Goal: Information Seeking & Learning: Learn about a topic

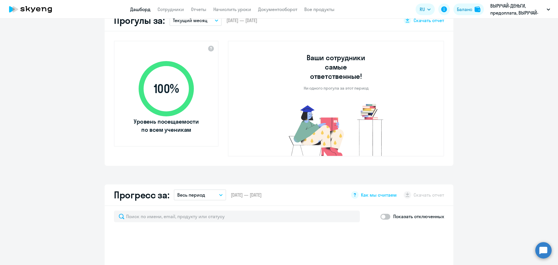
scroll to position [5, 0]
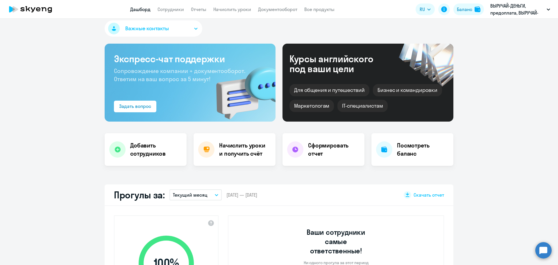
select select "30"
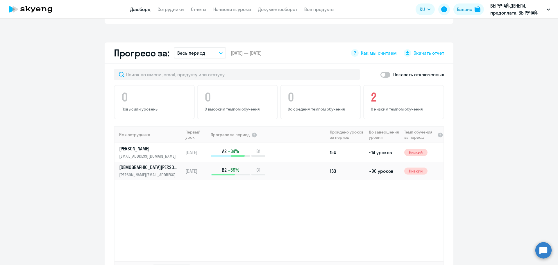
scroll to position [325, 0]
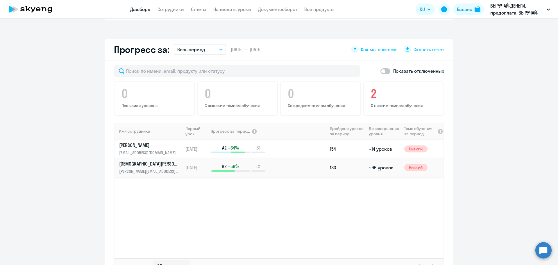
click at [160, 168] on p "[PERSON_NAME][EMAIL_ADDRESS][DOMAIN_NAME]" at bounding box center [149, 171] width 60 height 6
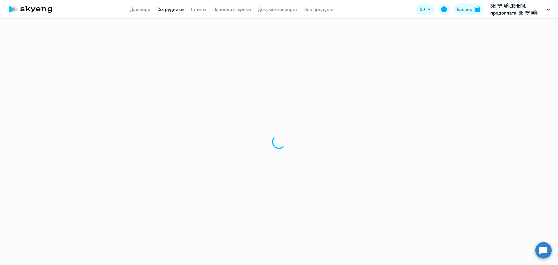
select select "english"
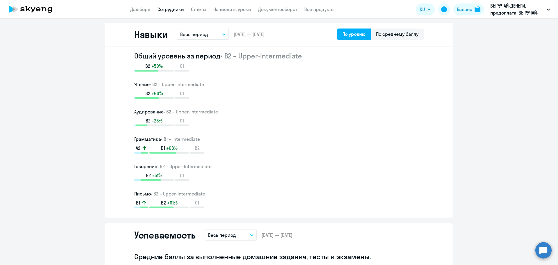
scroll to position [291, 0]
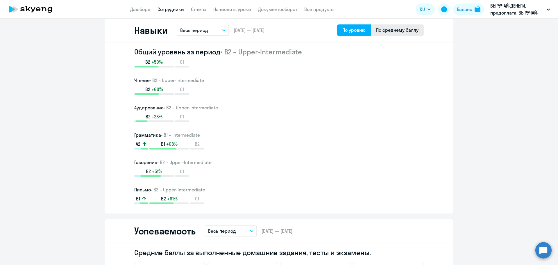
click at [403, 29] on div "По среднему баллу" at bounding box center [397, 29] width 42 height 7
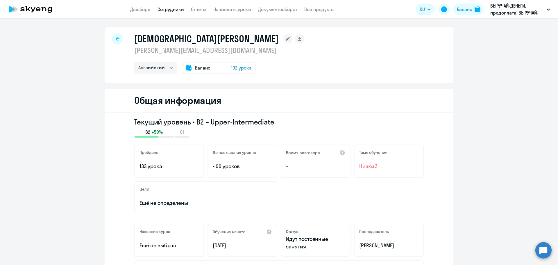
scroll to position [0, 0]
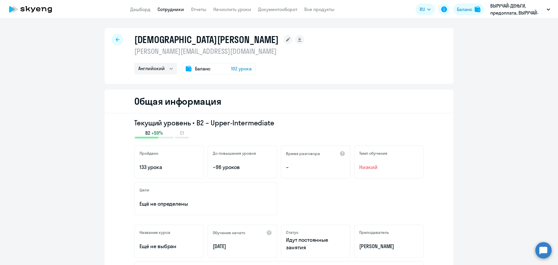
click at [118, 39] on div at bounding box center [118, 40] width 12 height 12
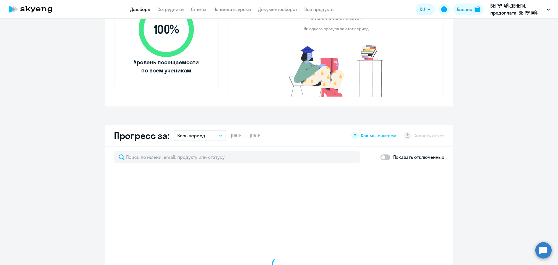
scroll to position [349, 0]
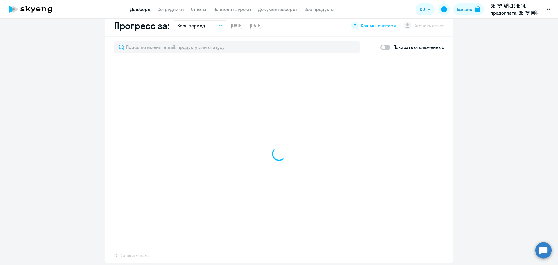
select select "30"
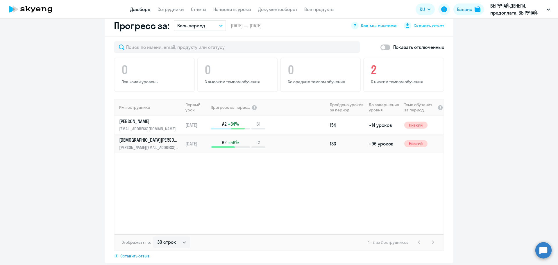
click at [136, 118] on p "[PERSON_NAME]" at bounding box center [149, 121] width 60 height 6
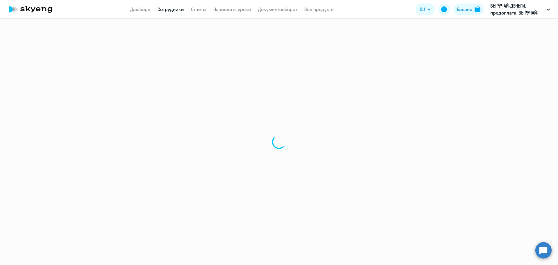
select select "english"
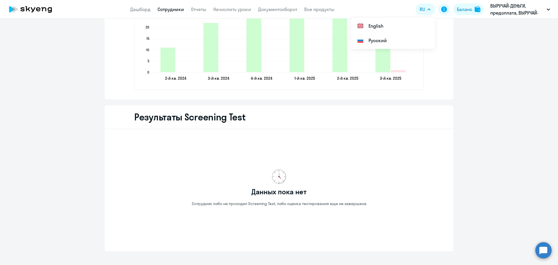
scroll to position [873, 0]
